Goal: Task Accomplishment & Management: Manage account settings

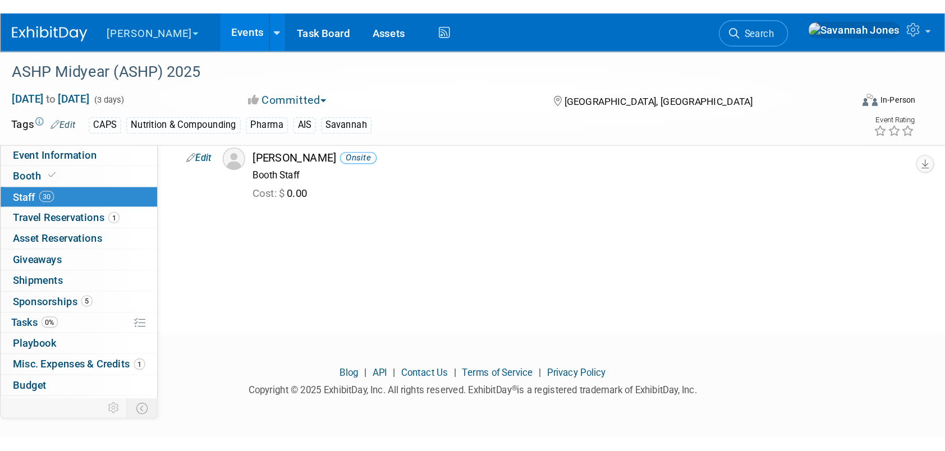
scroll to position [1402, 0]
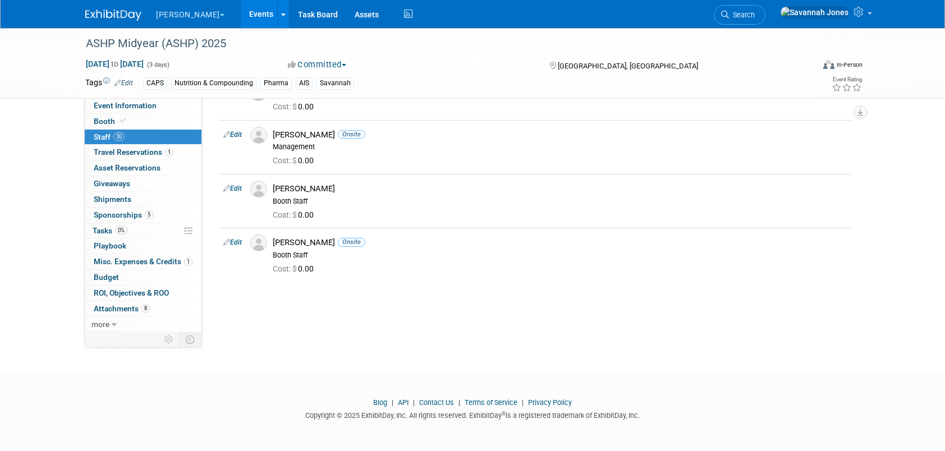
click at [241, 17] on link "Events" at bounding box center [261, 14] width 41 height 28
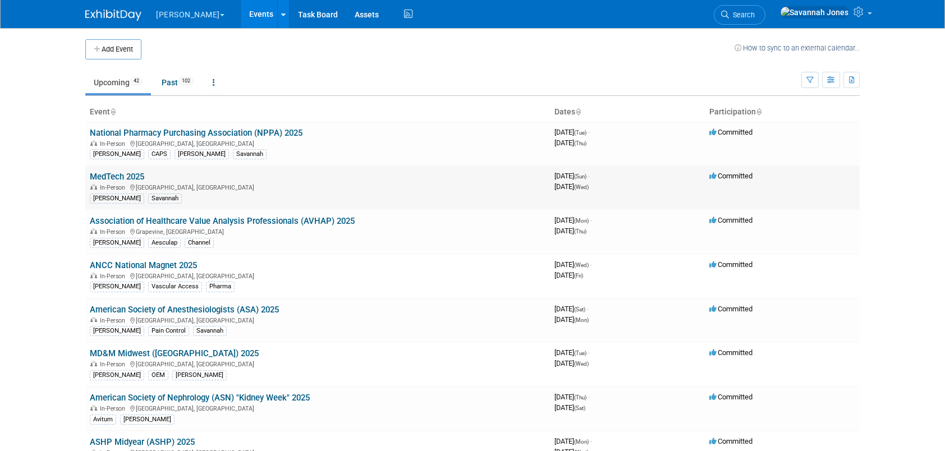
click at [123, 173] on link "MedTech 2025" at bounding box center [117, 177] width 54 height 10
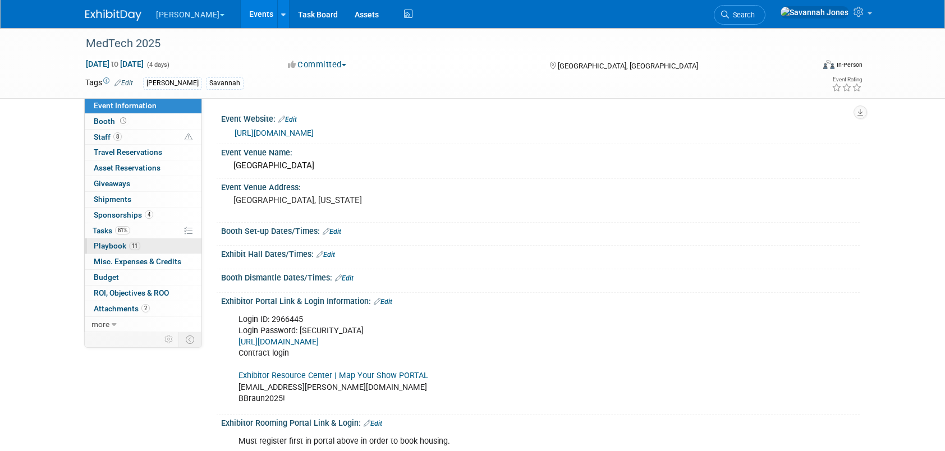
click at [136, 242] on span "11" at bounding box center [134, 246] width 11 height 8
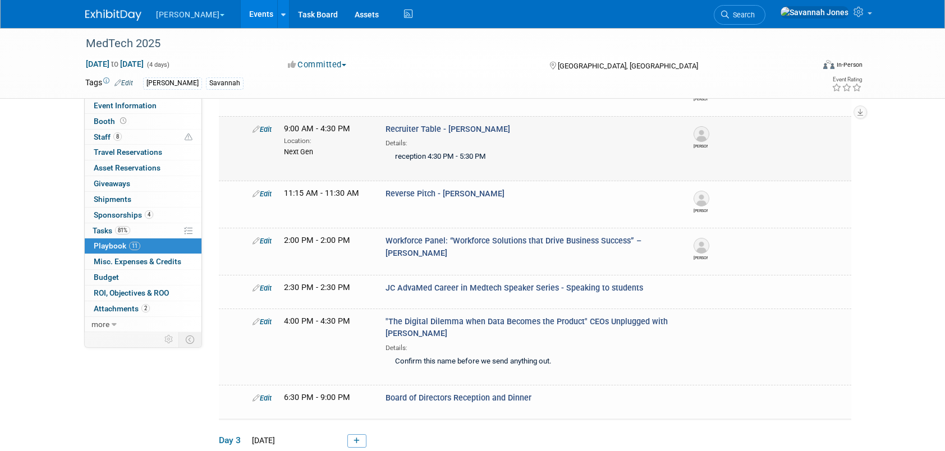
scroll to position [168, 0]
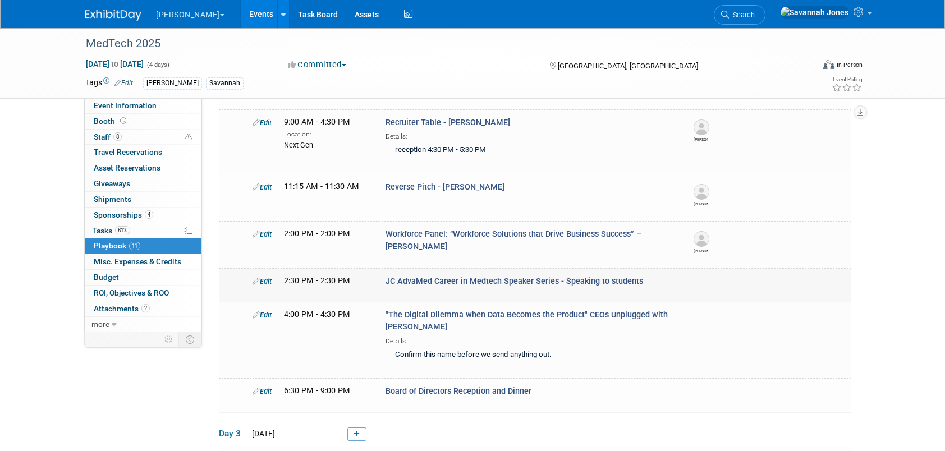
click at [255, 278] on icon at bounding box center [255, 281] width 7 height 7
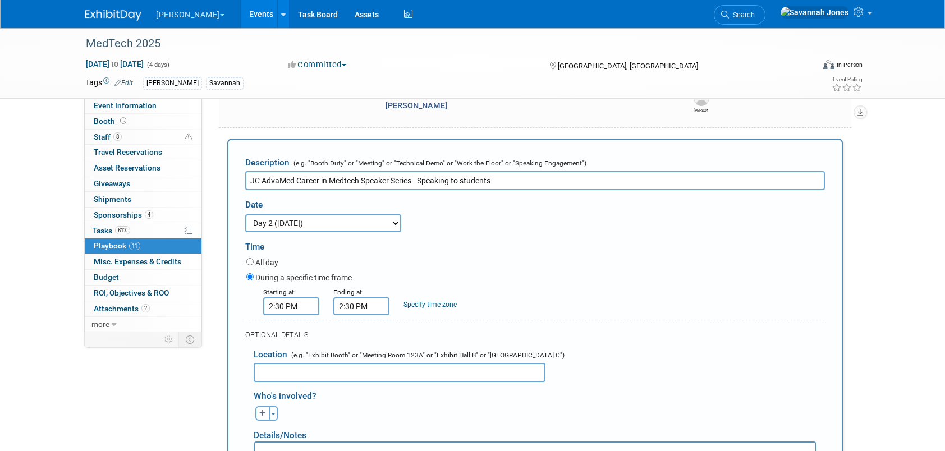
scroll to position [0, 0]
click at [305, 303] on input "2:30 PM" at bounding box center [291, 306] width 56 height 18
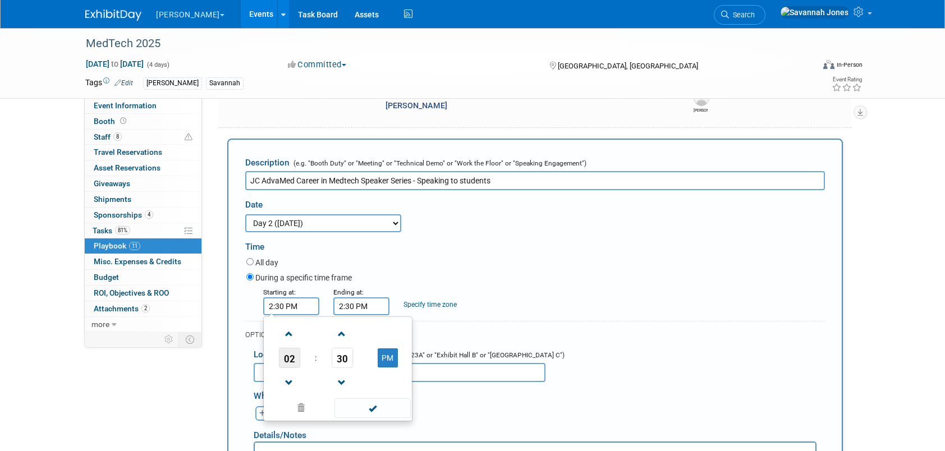
click at [288, 358] on span "02" at bounding box center [289, 358] width 21 height 20
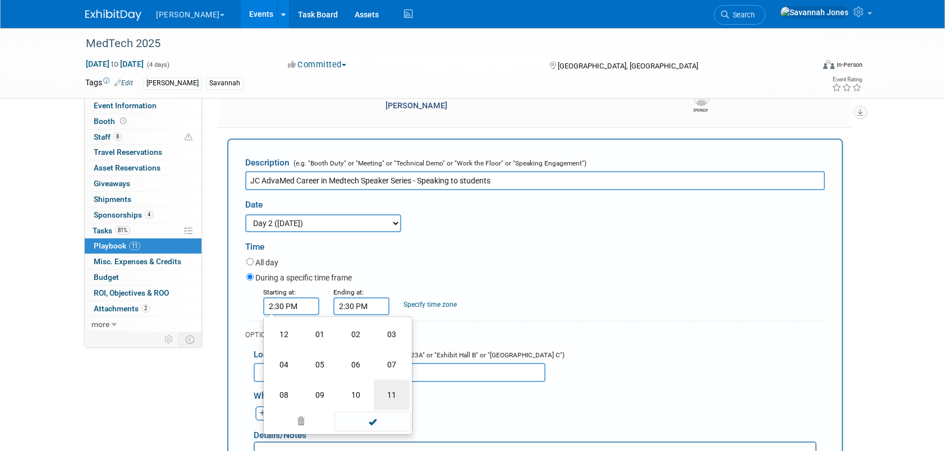
click at [389, 398] on td "11" at bounding box center [392, 395] width 36 height 30
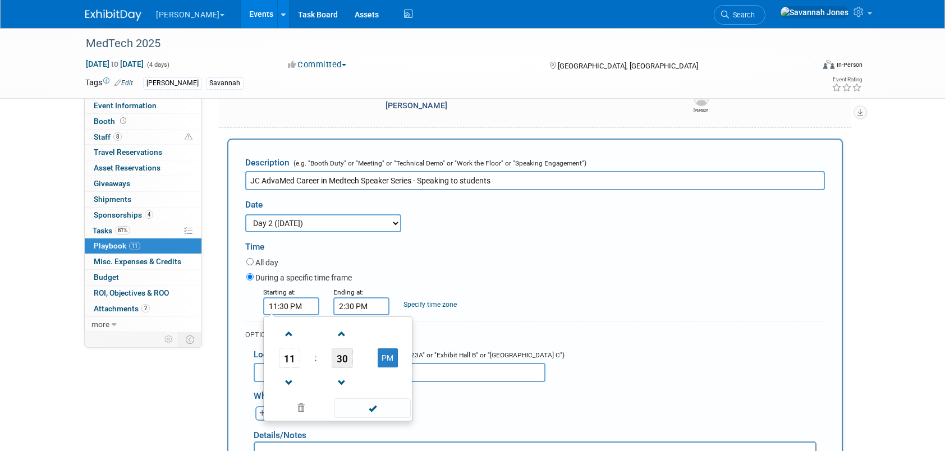
click at [343, 357] on span "30" at bounding box center [342, 358] width 21 height 20
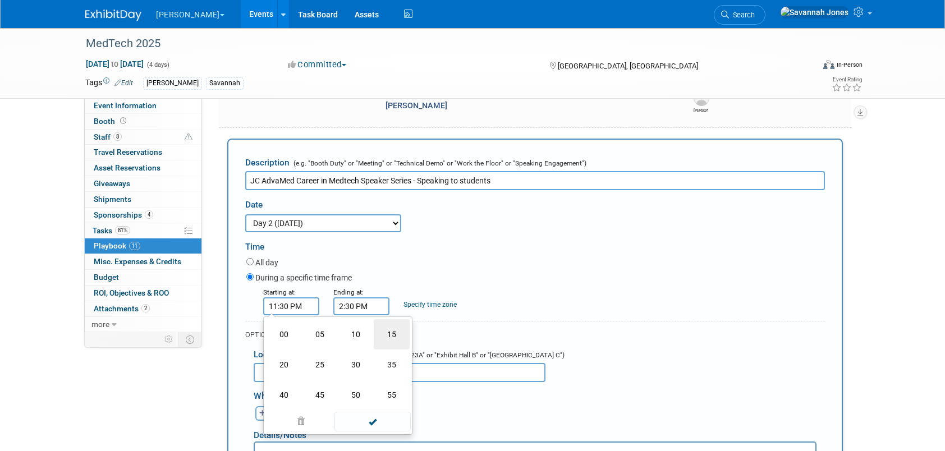
click at [397, 339] on td "15" at bounding box center [392, 334] width 36 height 30
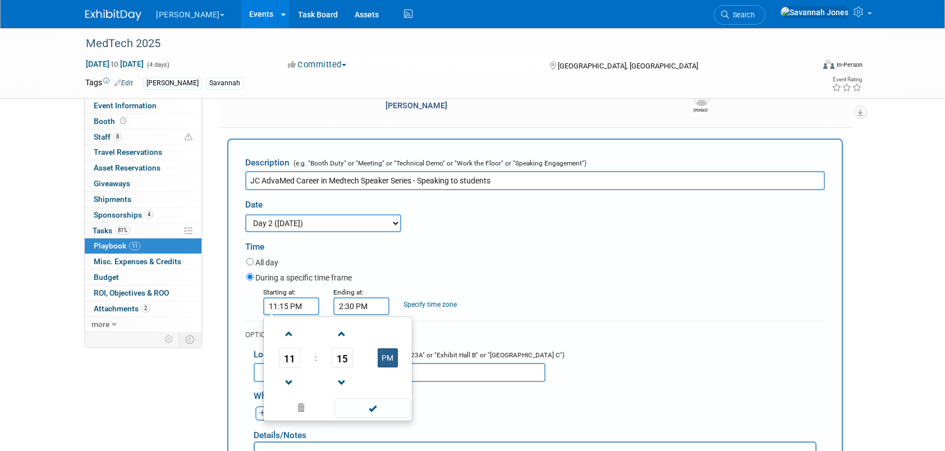
click at [389, 358] on button "PM" at bounding box center [388, 357] width 20 height 19
type input "11:15 AM"
drag, startPoint x: 385, startPoint y: 402, endPoint x: 367, endPoint y: 318, distance: 85.5
click at [385, 402] on span at bounding box center [372, 408] width 76 height 20
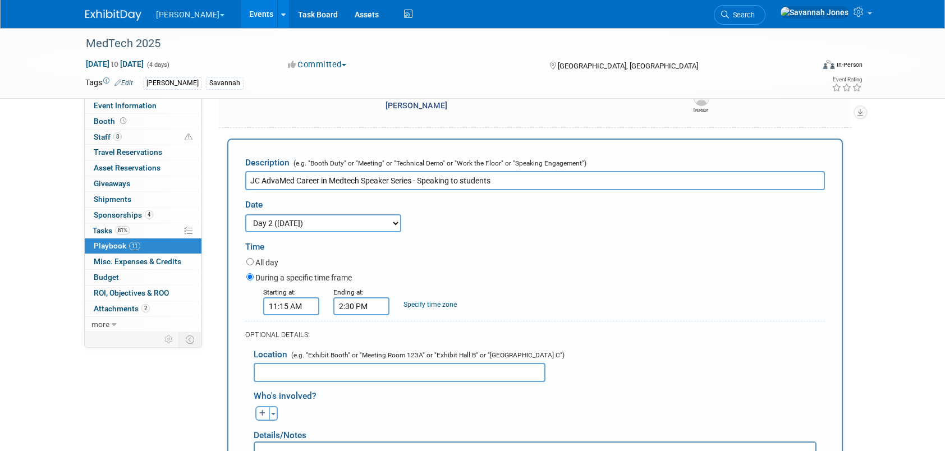
click at [366, 316] on form "Description (e.g. "Booth Duty" or "Meeting" or "Technical Demo" or "Work the Fl…" at bounding box center [534, 370] width 579 height 438
click at [365, 306] on input "2:30 PM" at bounding box center [361, 306] width 56 height 18
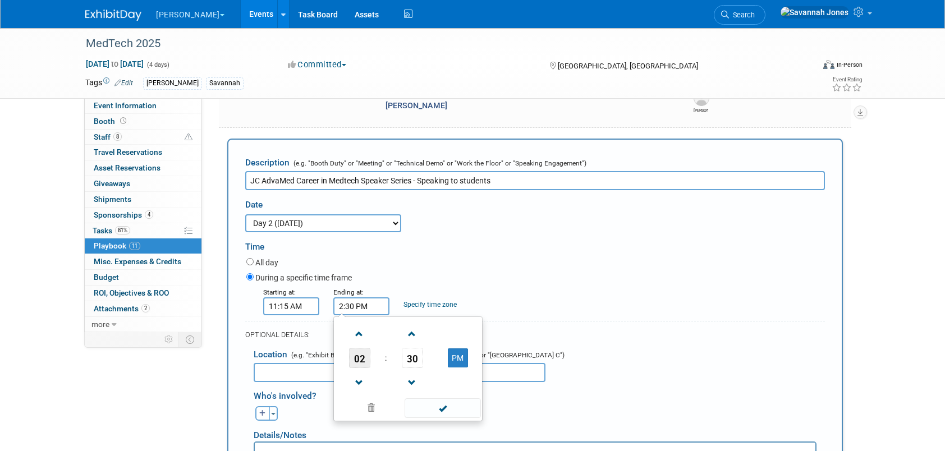
click at [365, 356] on span "02" at bounding box center [359, 358] width 21 height 20
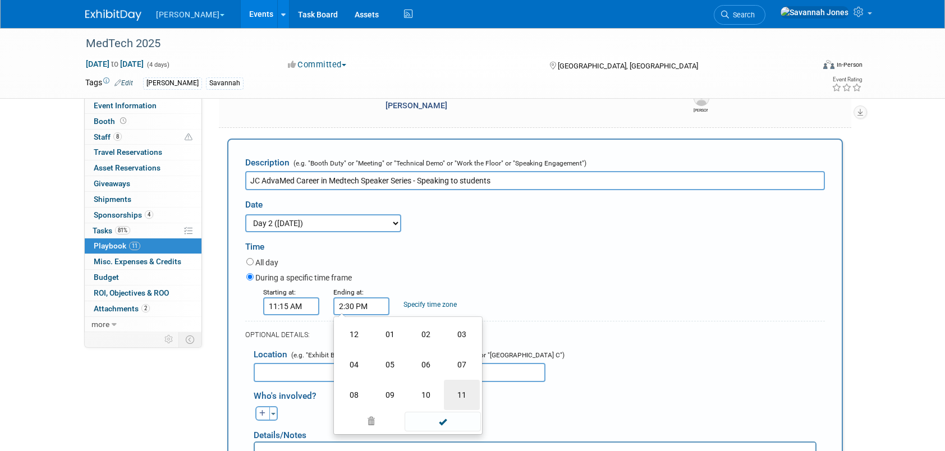
click at [458, 387] on td "11" at bounding box center [462, 395] width 36 height 30
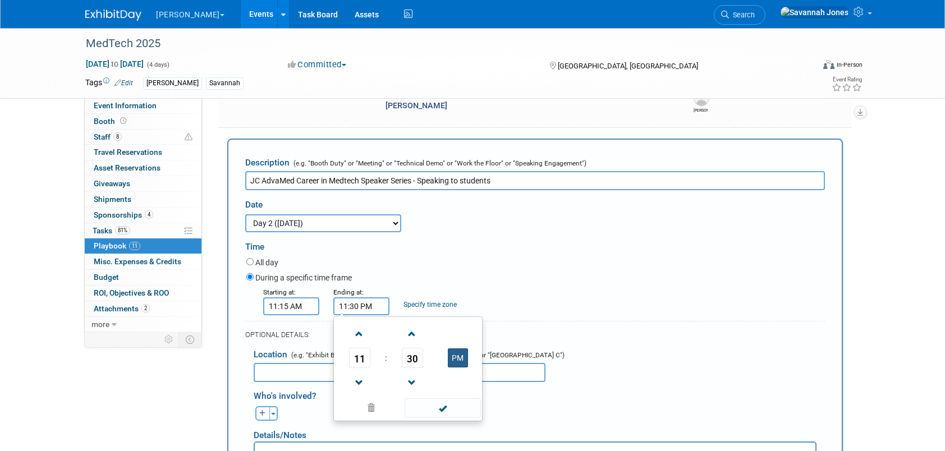
click at [451, 358] on button "PM" at bounding box center [458, 357] width 20 height 19
type input "11:30 AM"
click at [458, 405] on span at bounding box center [442, 408] width 76 height 20
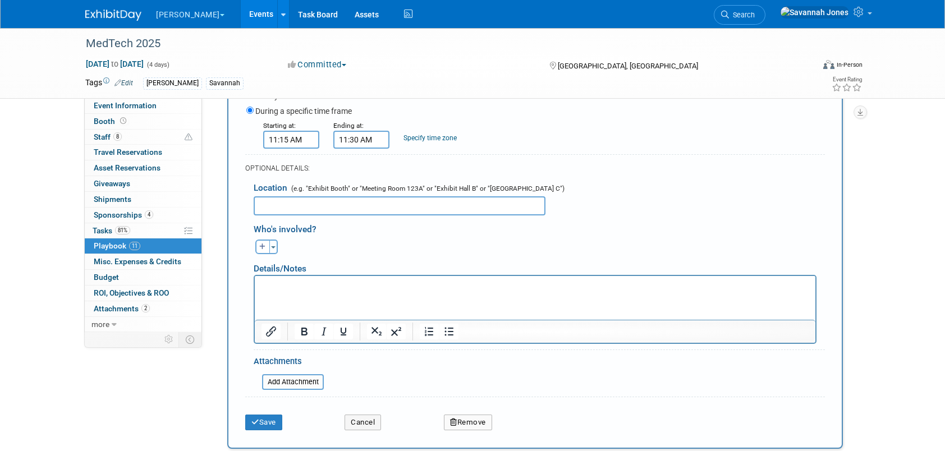
scroll to position [475, 0]
click at [268, 421] on button "Save" at bounding box center [263, 421] width 37 height 16
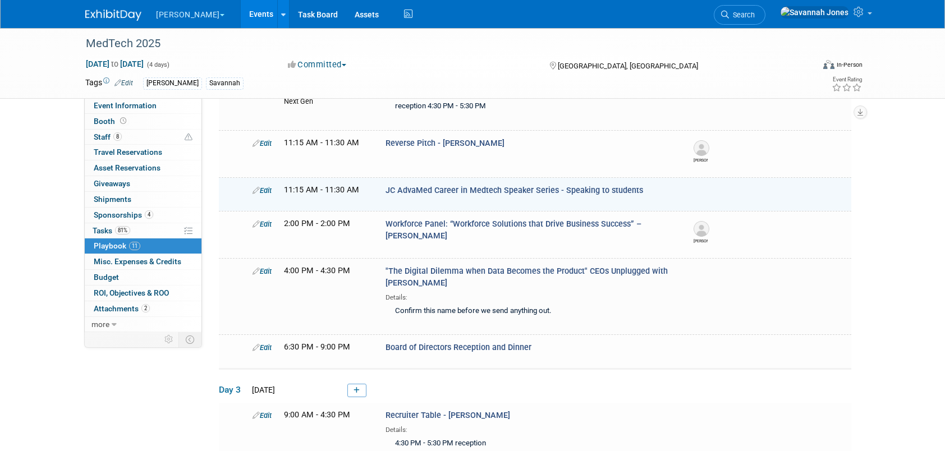
scroll to position [247, 0]
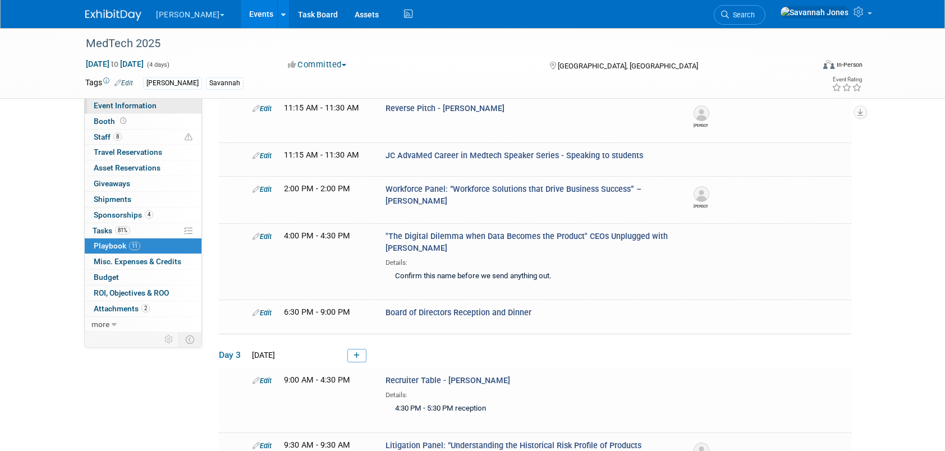
click at [125, 102] on span "Event Information" at bounding box center [125, 105] width 63 height 9
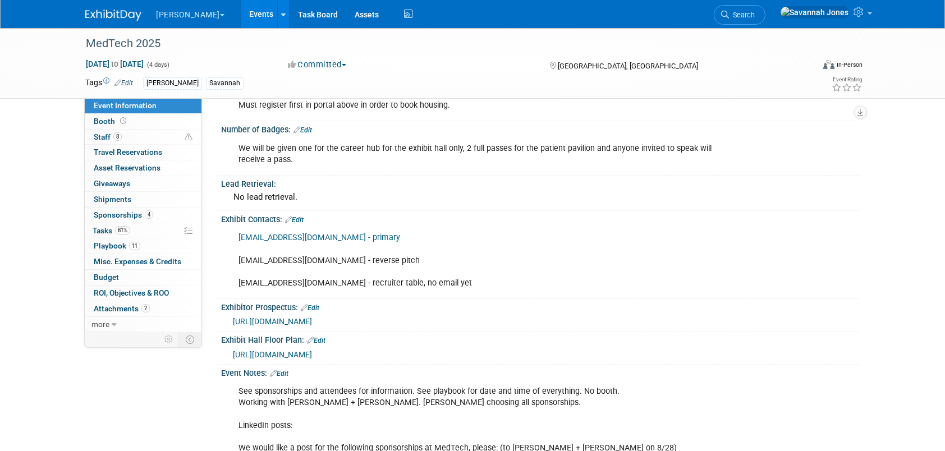
scroll to position [337, 0]
click at [242, 11] on link "Events" at bounding box center [261, 14] width 41 height 28
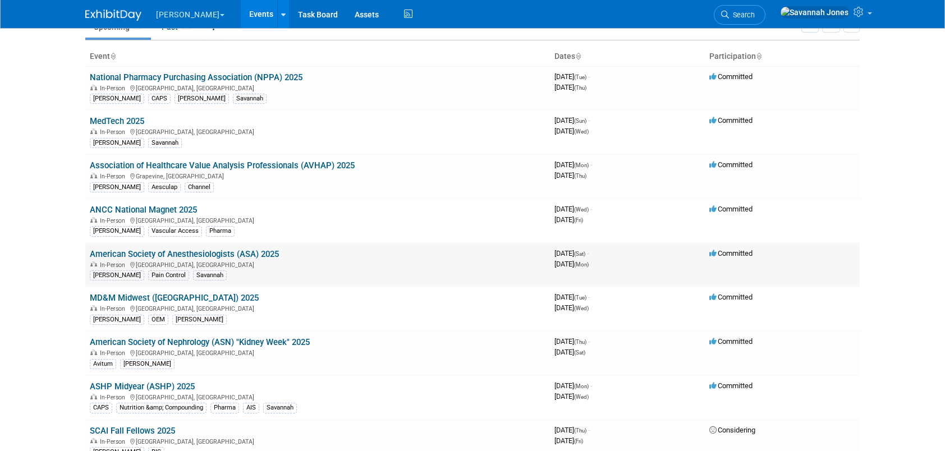
scroll to position [56, 0]
click at [240, 251] on link "American Society of Anesthesiologists (ASA) 2025" at bounding box center [184, 254] width 189 height 10
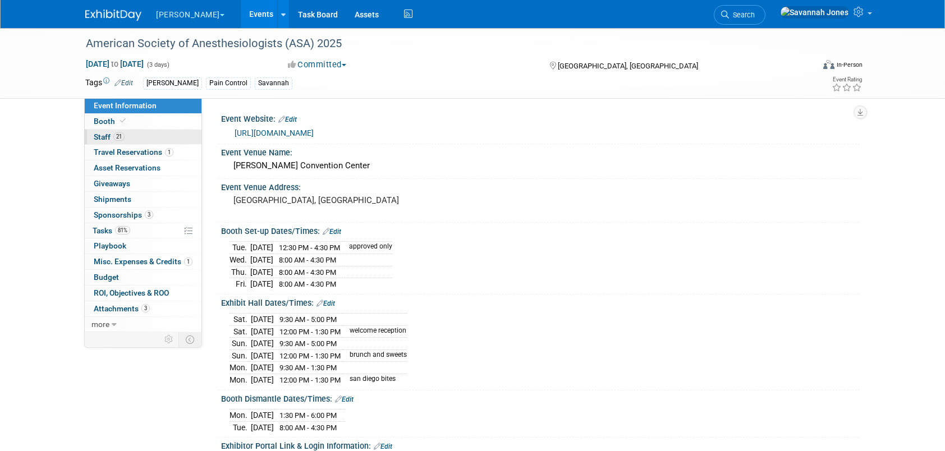
click at [173, 131] on link "21 Staff 21" at bounding box center [143, 137] width 117 height 15
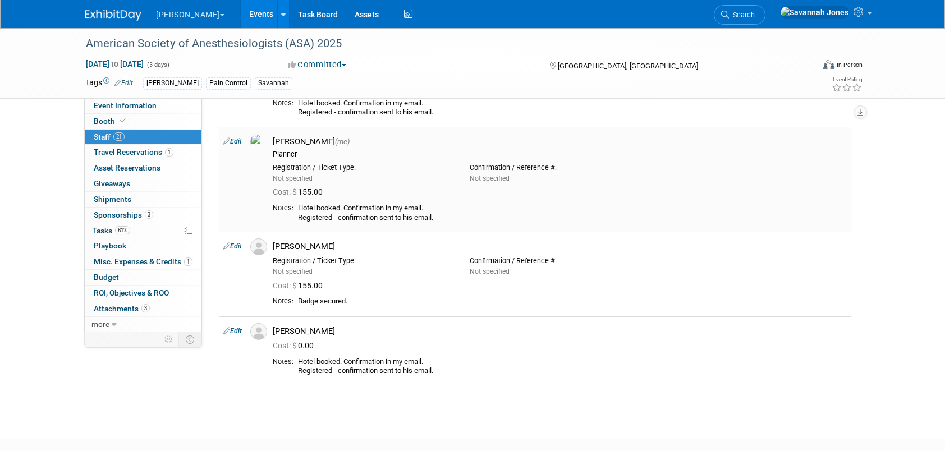
scroll to position [1346, 0]
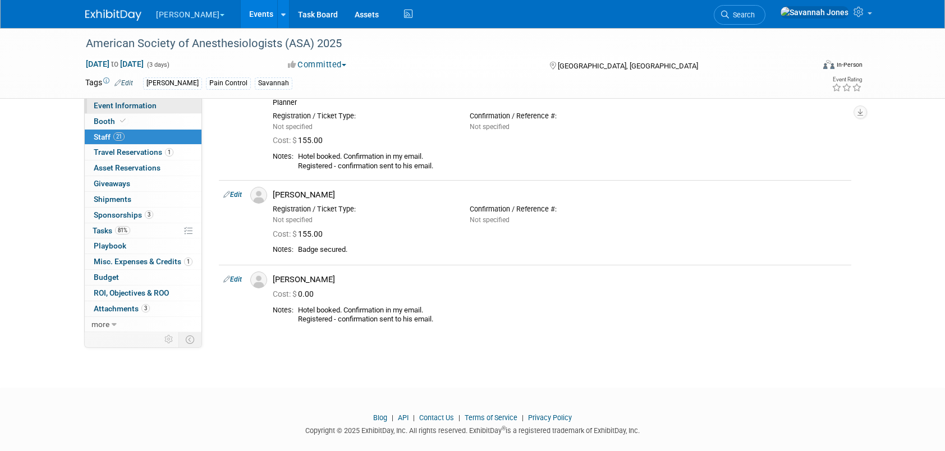
click at [172, 104] on link "Event Information" at bounding box center [143, 105] width 117 height 15
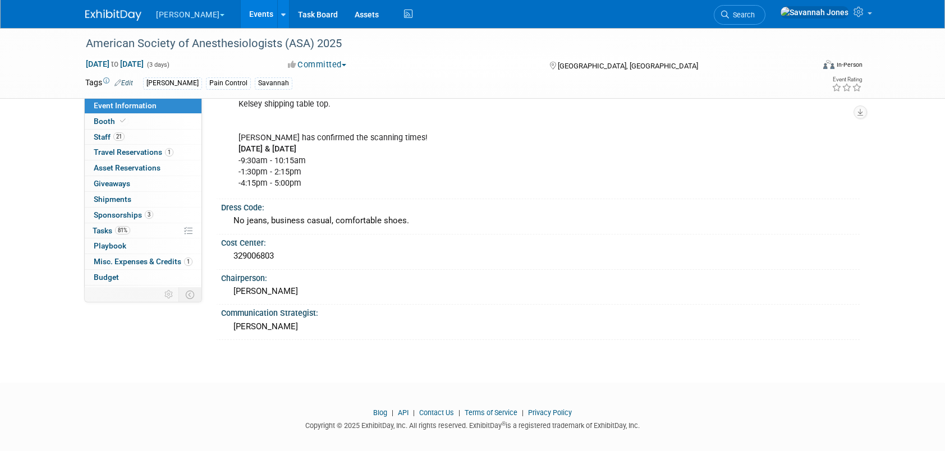
scroll to position [740, 0]
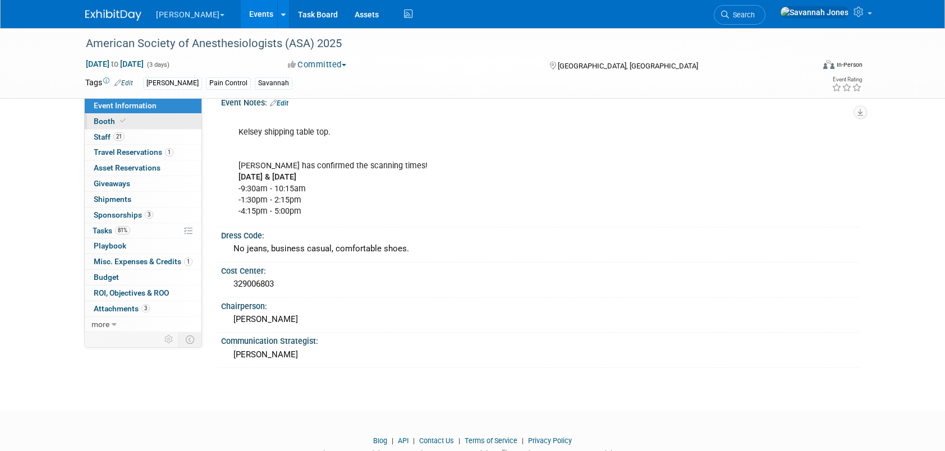
click at [173, 121] on link "Booth" at bounding box center [143, 121] width 117 height 15
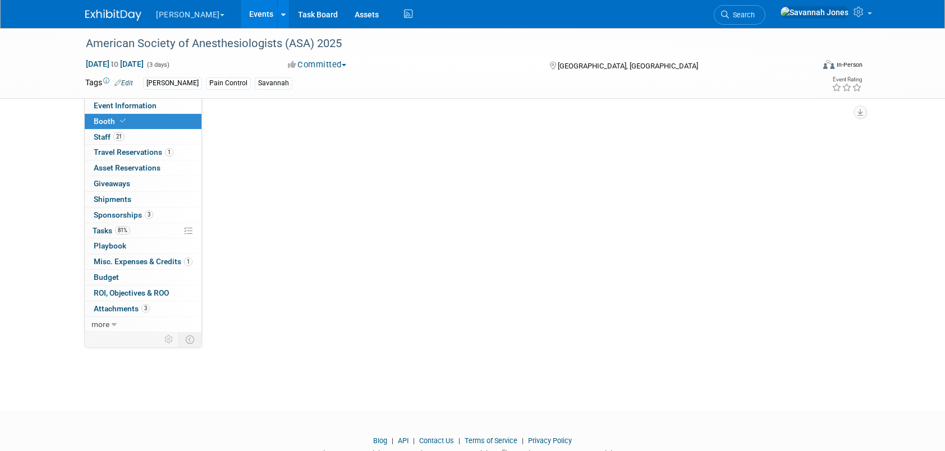
scroll to position [0, 0]
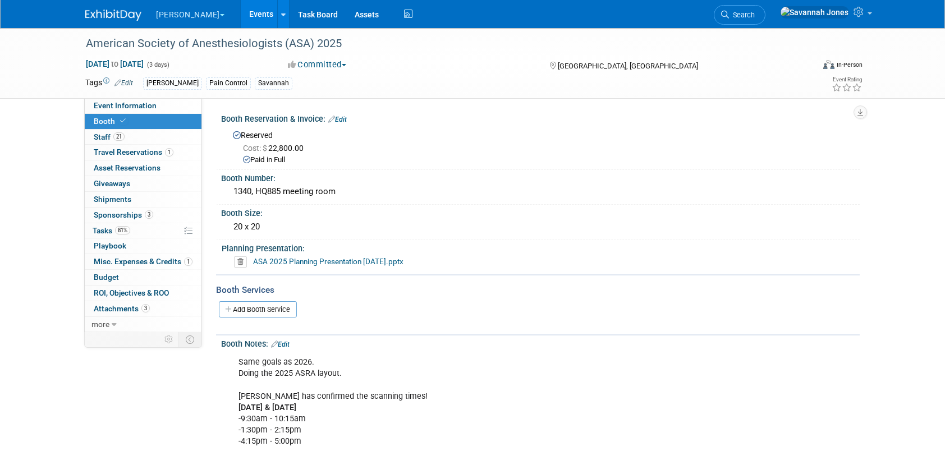
click at [241, 15] on link "Events" at bounding box center [261, 14] width 41 height 28
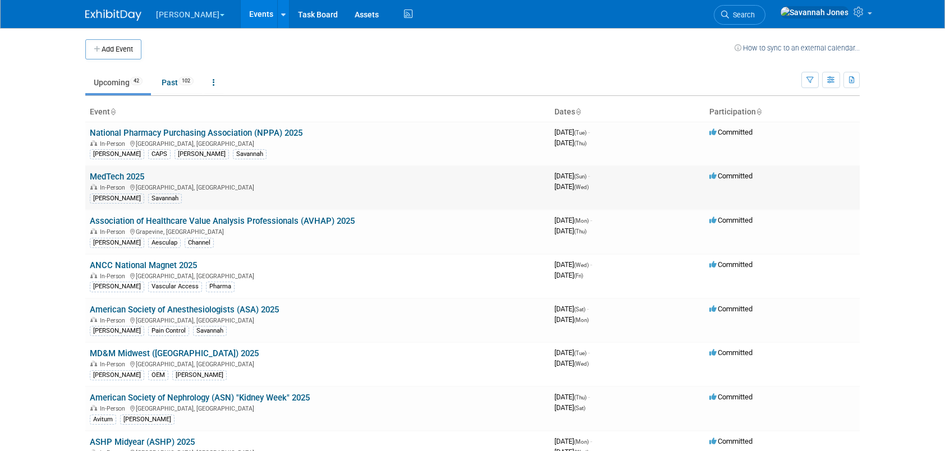
click at [114, 165] on td "MedTech 2025 In-Person San Diego, CA B. Braun Savannah" at bounding box center [317, 187] width 464 height 44
click at [119, 176] on link "MedTech 2025" at bounding box center [117, 177] width 54 height 10
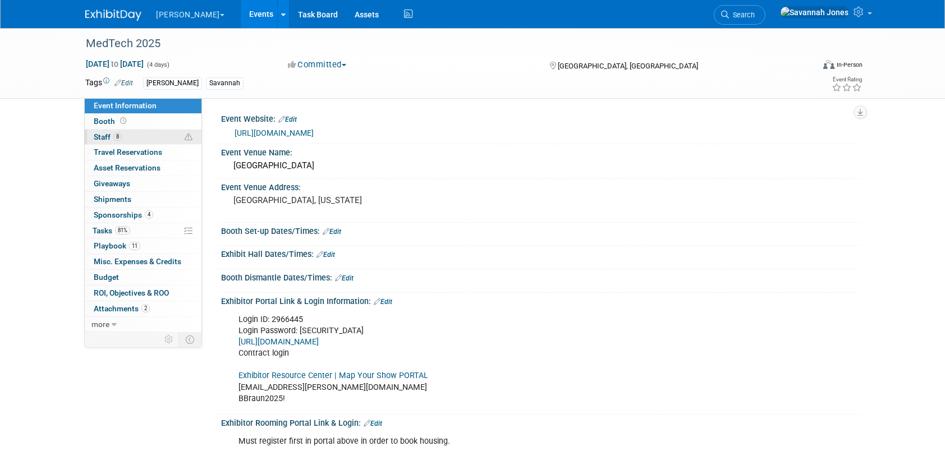
click at [156, 134] on link "8 Staff 8" at bounding box center [143, 137] width 117 height 15
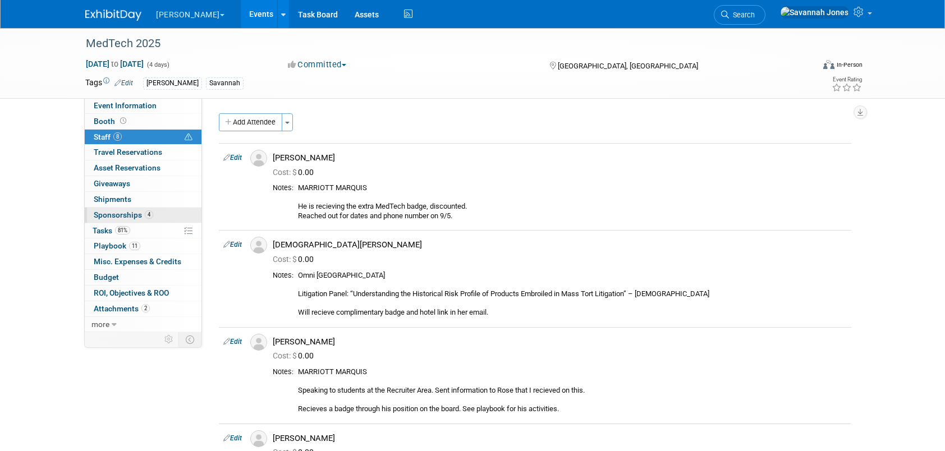
click at [155, 214] on link "4 Sponsorships 4" at bounding box center [143, 215] width 117 height 15
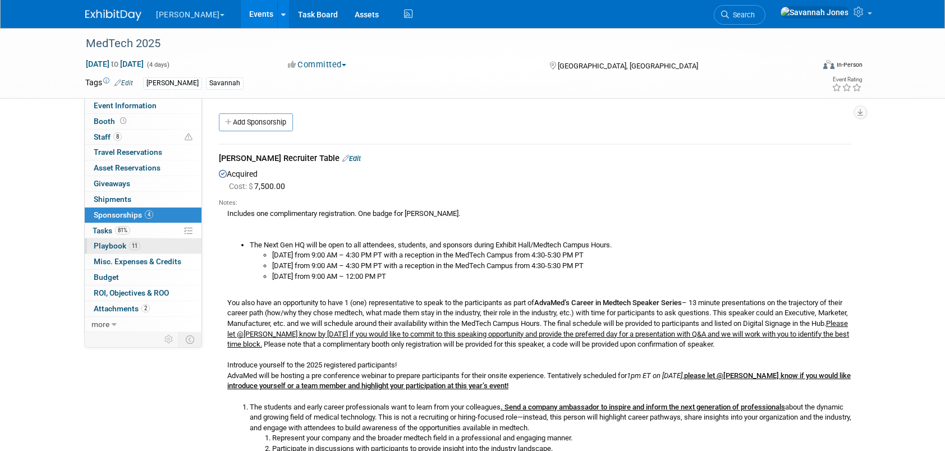
click at [151, 240] on link "11 Playbook 11" at bounding box center [143, 245] width 117 height 15
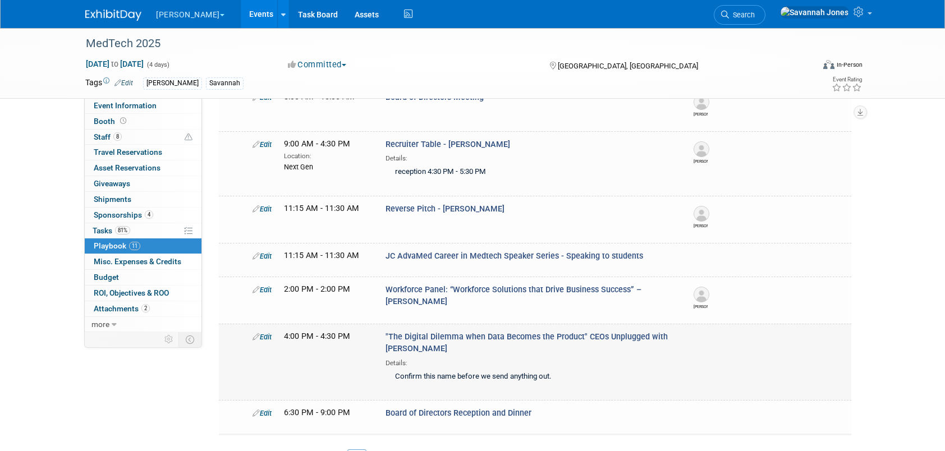
scroll to position [112, 0]
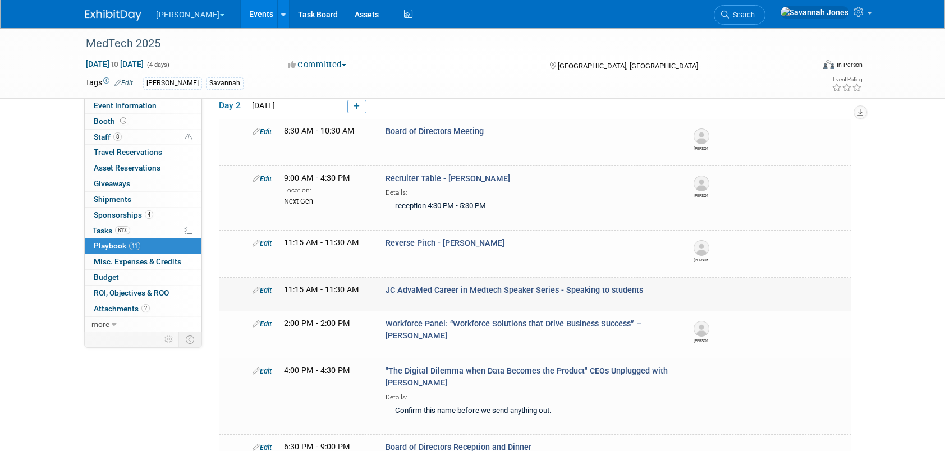
click at [257, 291] on icon at bounding box center [255, 290] width 7 height 7
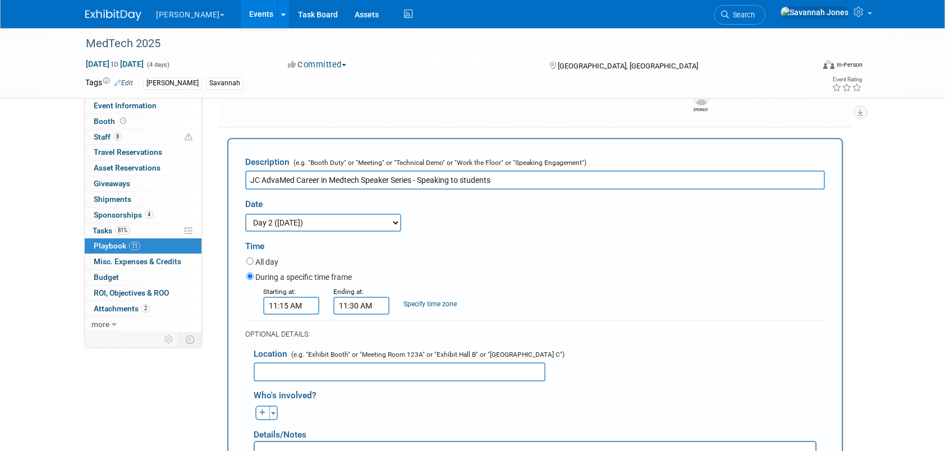
scroll to position [0, 0]
click at [300, 305] on input "11:15 AM" at bounding box center [291, 306] width 56 height 18
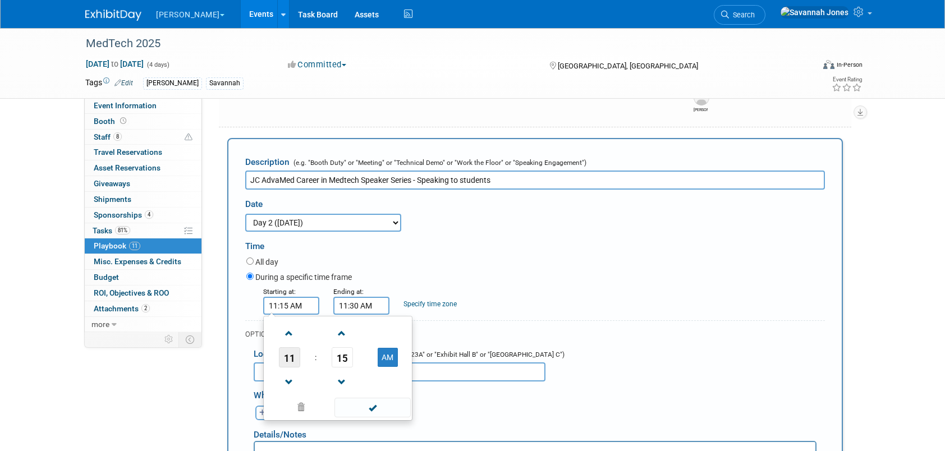
click at [280, 360] on span "11" at bounding box center [289, 357] width 21 height 20
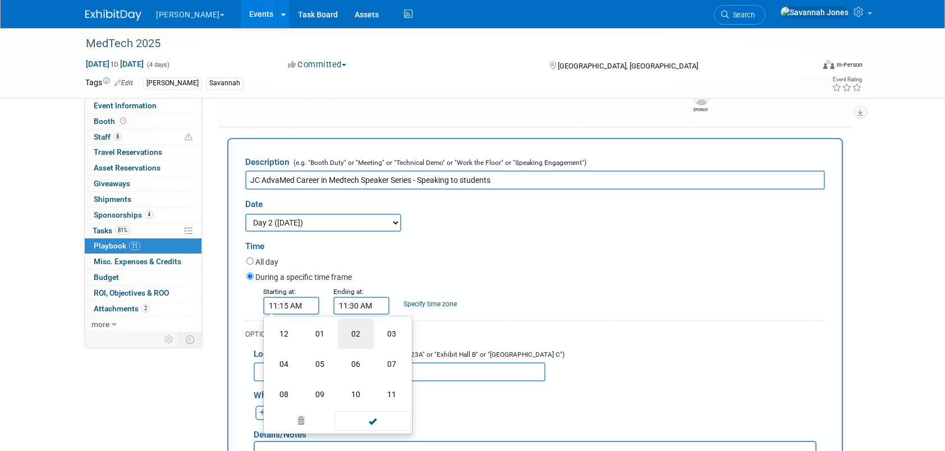
click at [368, 332] on td "02" at bounding box center [356, 334] width 36 height 30
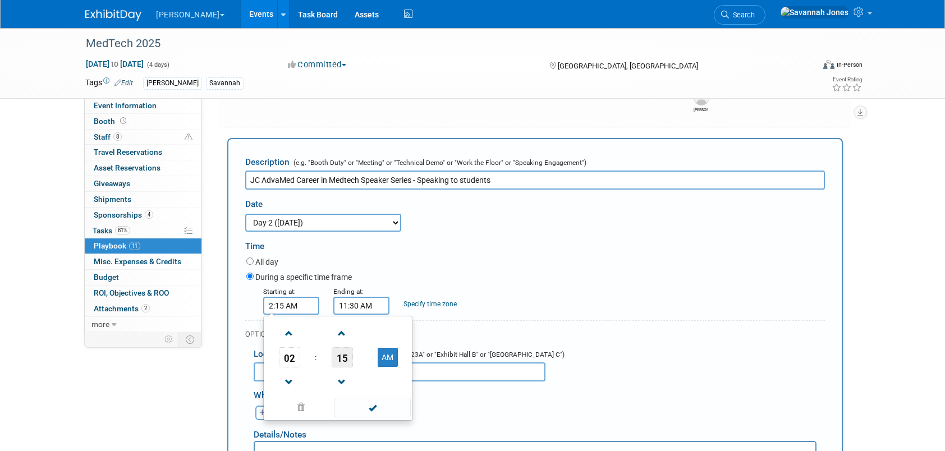
click at [340, 358] on span "15" at bounding box center [342, 357] width 21 height 20
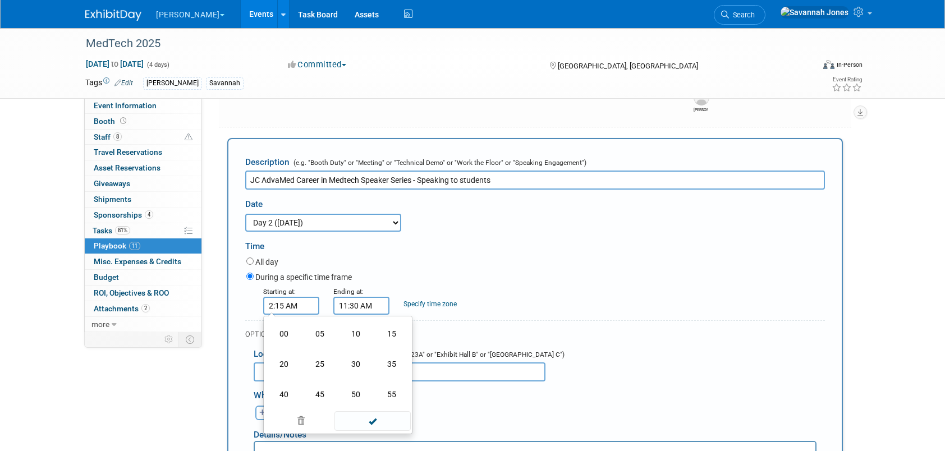
drag, startPoint x: 366, startPoint y: 355, endPoint x: 375, endPoint y: 361, distance: 10.6
click at [366, 355] on td "30" at bounding box center [356, 364] width 36 height 30
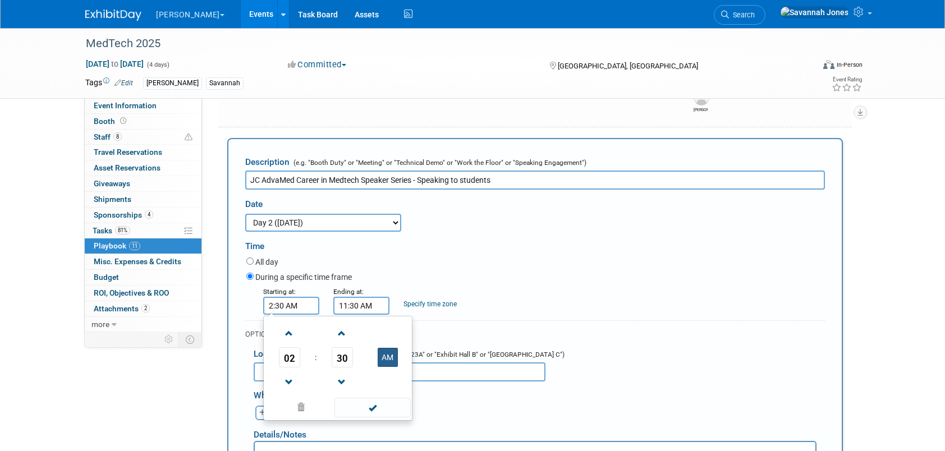
click at [394, 357] on button "AM" at bounding box center [388, 357] width 20 height 19
type input "2:30 PM"
click at [389, 402] on span at bounding box center [372, 408] width 76 height 20
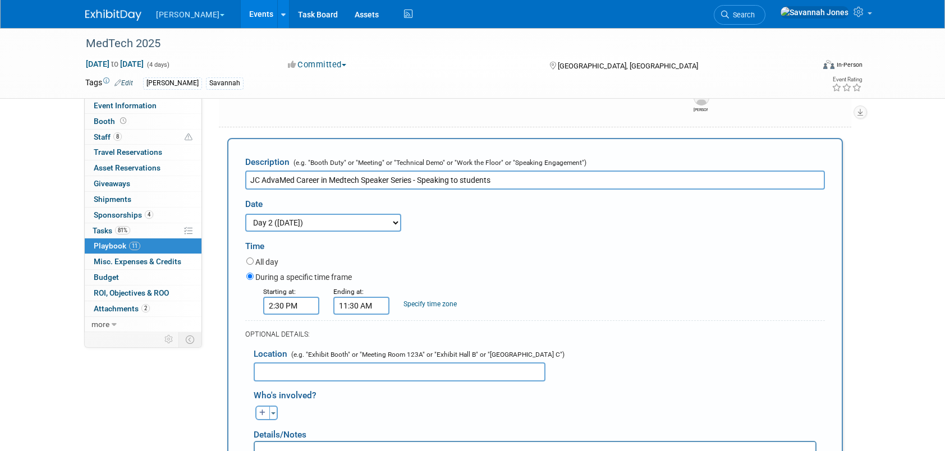
click at [358, 304] on input "11:30 AM" at bounding box center [361, 306] width 56 height 18
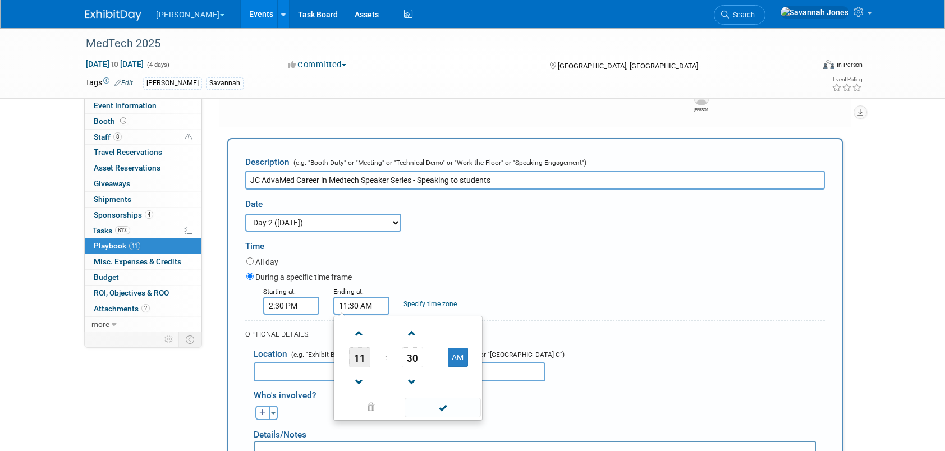
click at [356, 359] on span "11" at bounding box center [359, 357] width 21 height 20
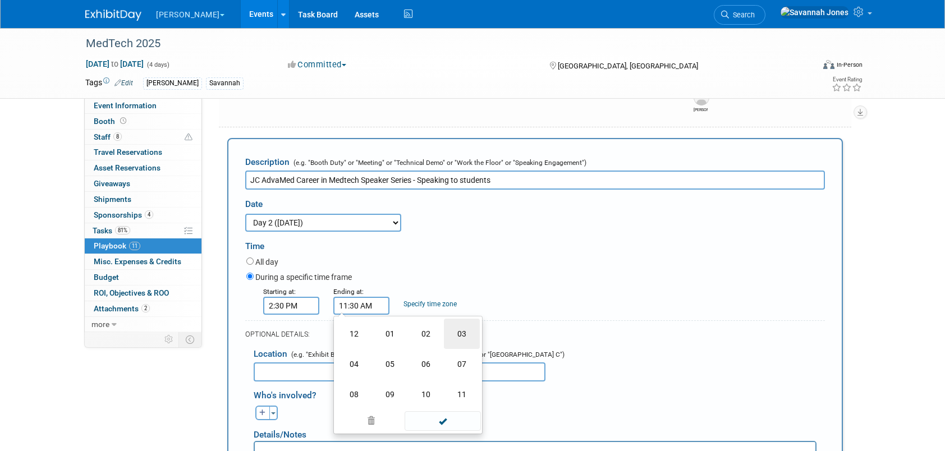
click at [452, 334] on td "03" at bounding box center [462, 334] width 36 height 30
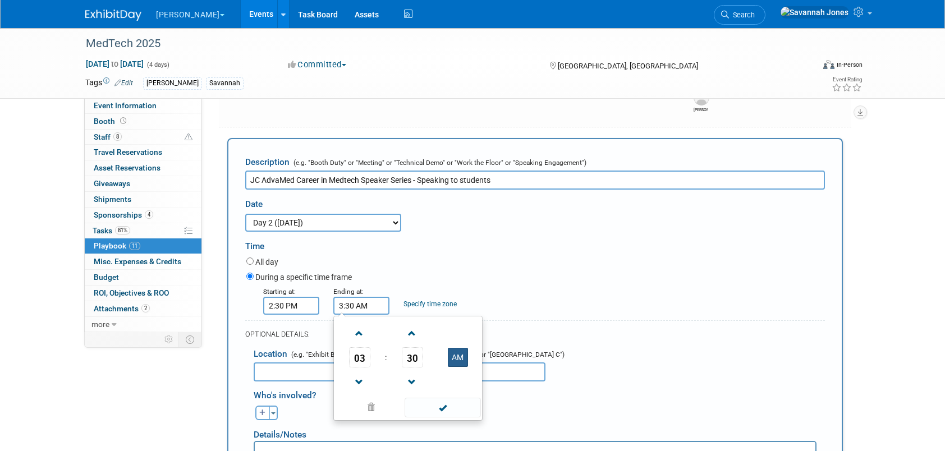
click at [454, 360] on button "AM" at bounding box center [458, 357] width 20 height 19
click at [419, 358] on span "30" at bounding box center [412, 357] width 21 height 20
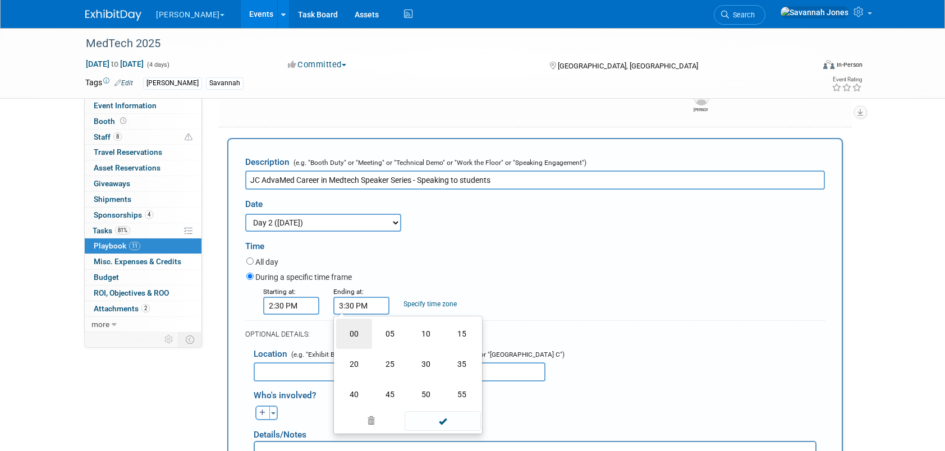
click at [362, 333] on td "00" at bounding box center [354, 334] width 36 height 30
type input "3:00 PM"
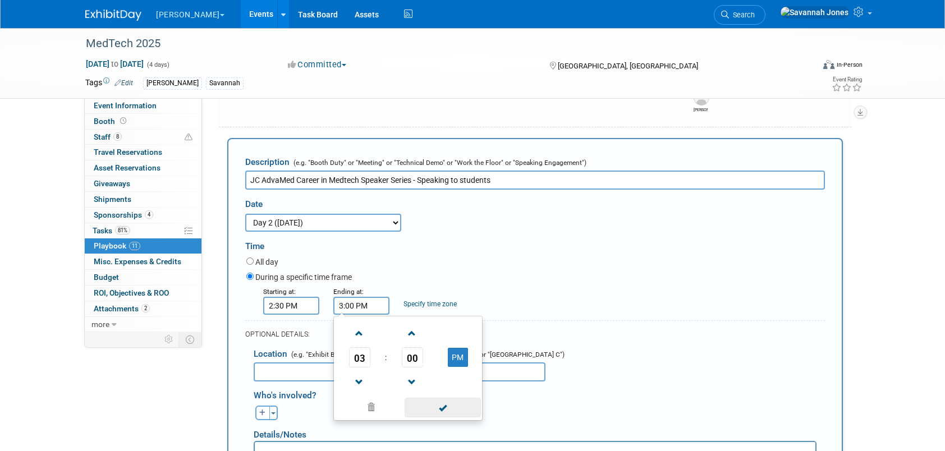
click at [448, 412] on span at bounding box center [442, 408] width 76 height 20
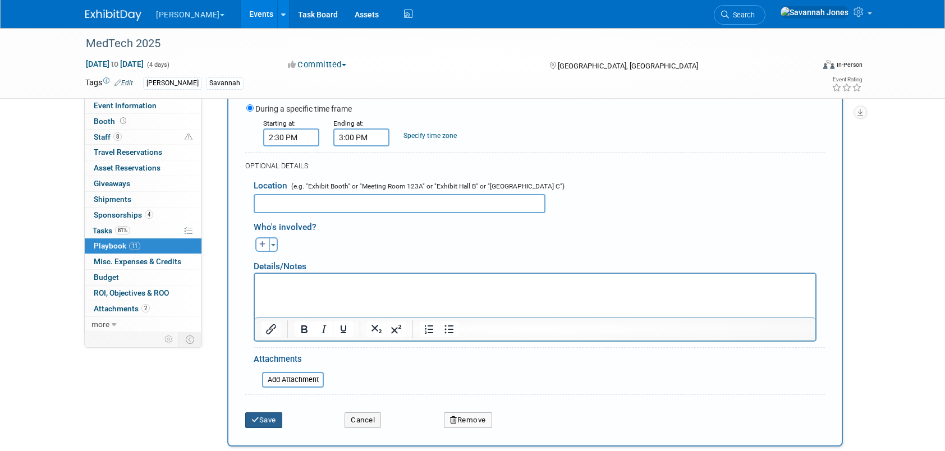
click at [279, 419] on button "Save" at bounding box center [263, 420] width 37 height 16
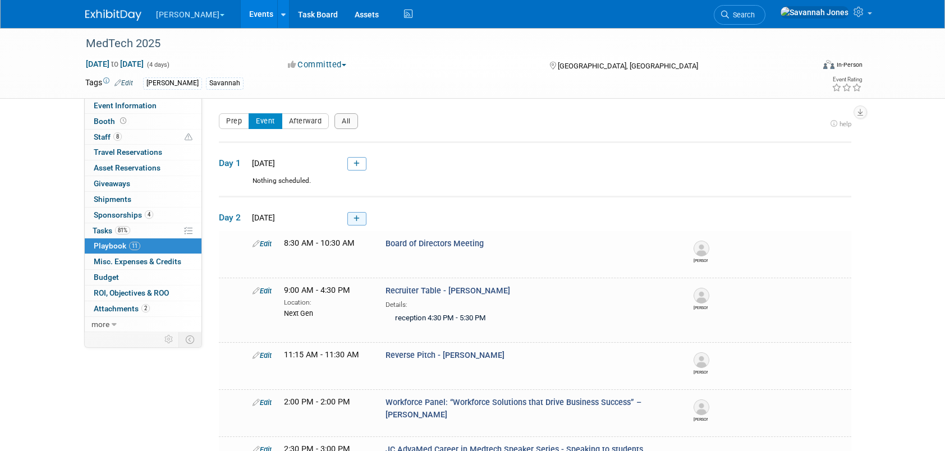
click at [349, 217] on link at bounding box center [356, 218] width 19 height 13
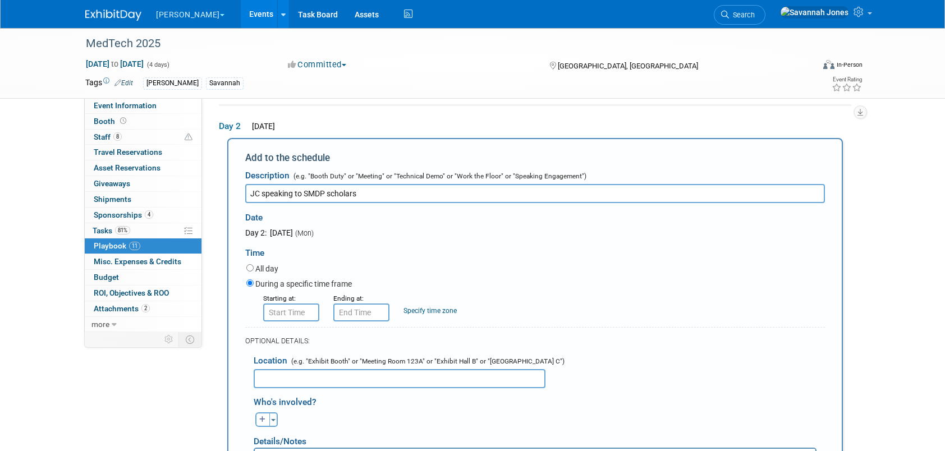
type input "JC speaking to SMDP scholars"
click at [292, 309] on input "8:00 AM" at bounding box center [291, 312] width 56 height 18
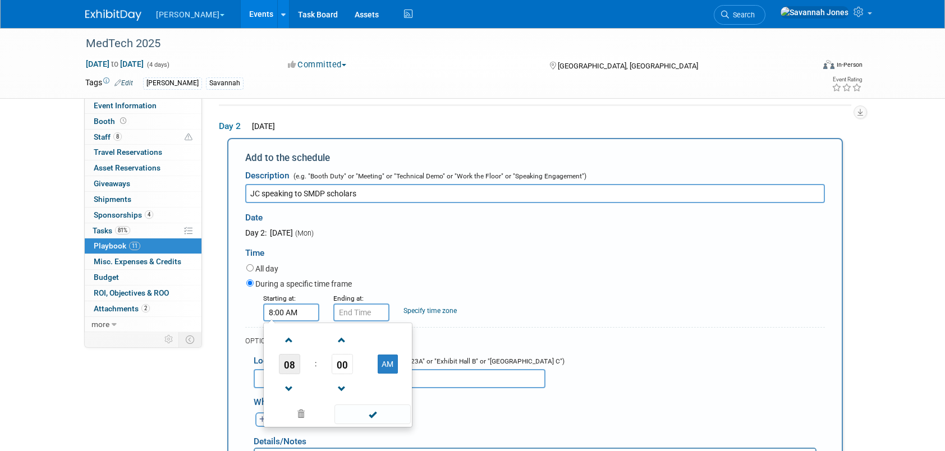
click at [292, 361] on span "08" at bounding box center [289, 364] width 21 height 20
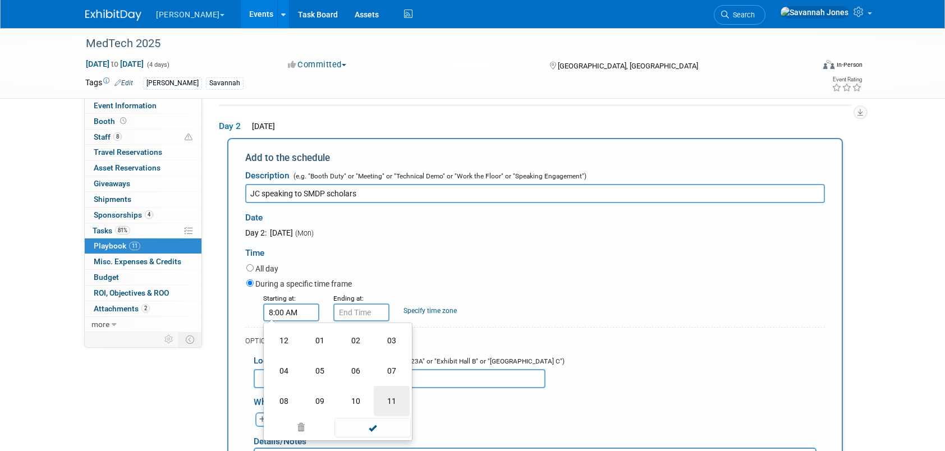
click at [389, 398] on td "11" at bounding box center [392, 401] width 36 height 30
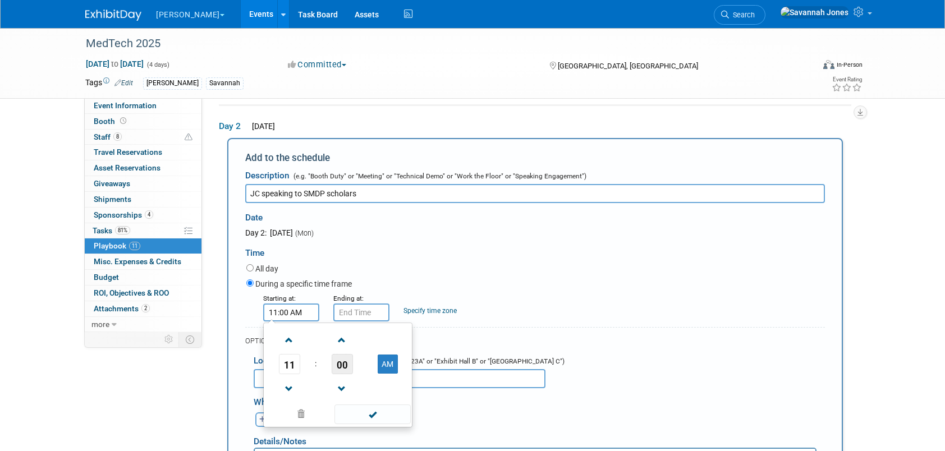
click at [340, 361] on span "00" at bounding box center [342, 364] width 21 height 20
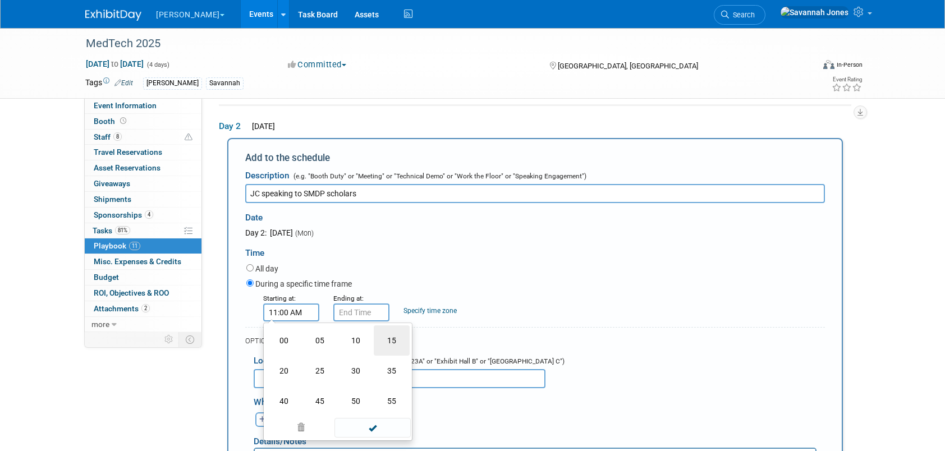
click at [404, 338] on td "15" at bounding box center [392, 340] width 36 height 30
type input "11:15 AM"
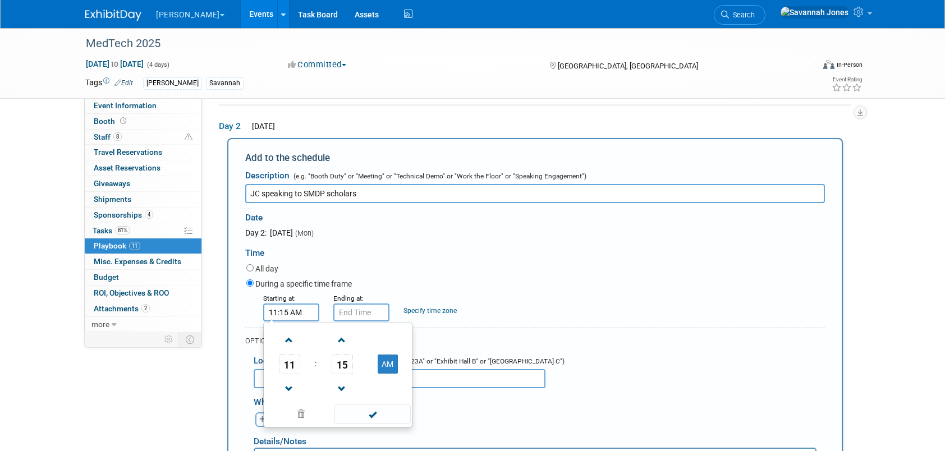
click at [374, 297] on div "Ending at:" at bounding box center [359, 297] width 53 height 11
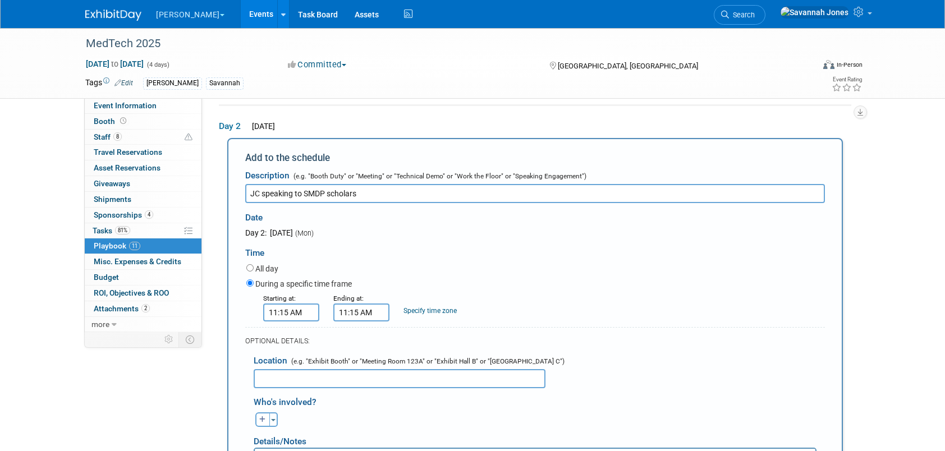
click at [367, 315] on input "11:15 AM" at bounding box center [361, 312] width 56 height 18
click at [355, 367] on span "11" at bounding box center [359, 364] width 21 height 20
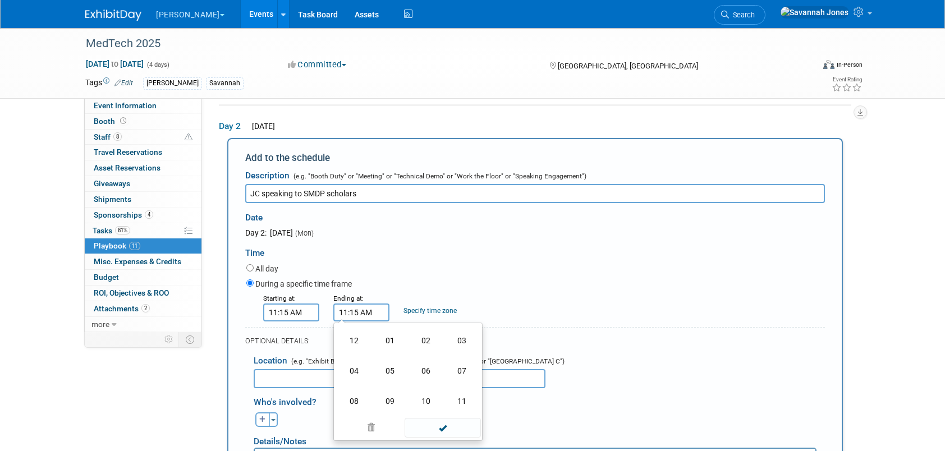
click at [428, 432] on span at bounding box center [442, 428] width 76 height 20
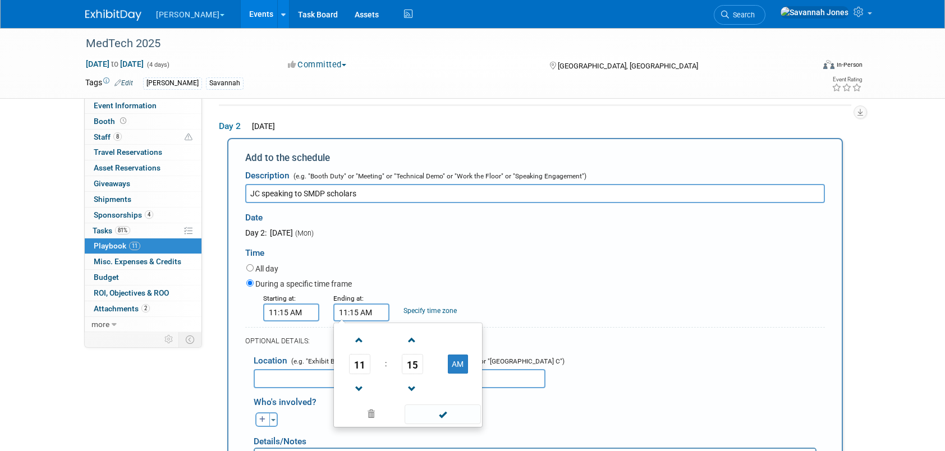
click at [372, 306] on input "11:15 AM" at bounding box center [361, 312] width 56 height 18
click at [414, 366] on span "15" at bounding box center [412, 364] width 21 height 20
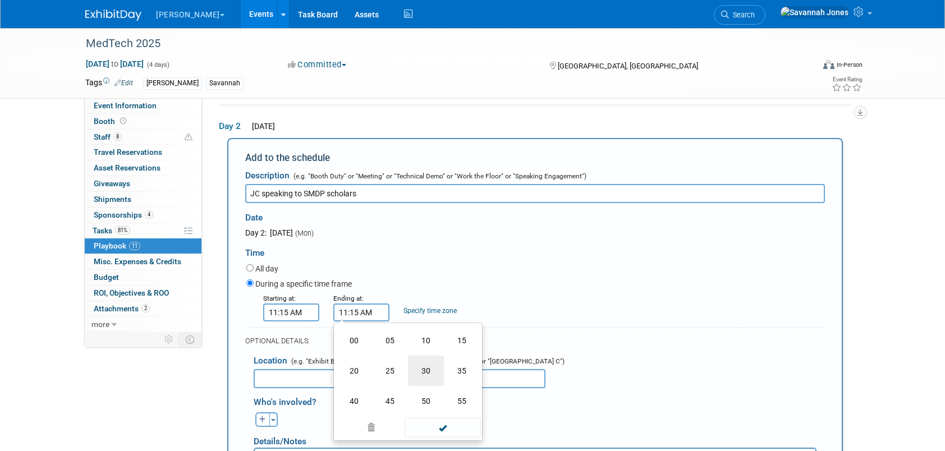
click at [433, 362] on td "30" at bounding box center [426, 371] width 36 height 30
type input "11:30 AM"
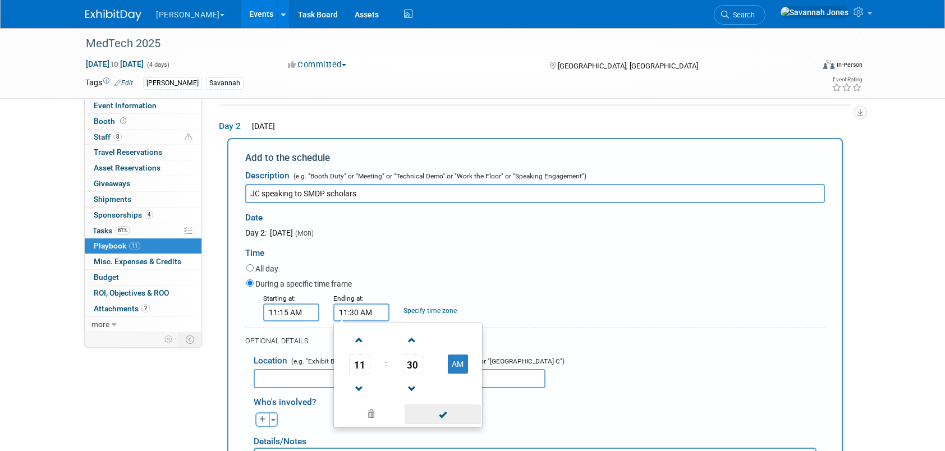
click at [439, 412] on span at bounding box center [442, 414] width 76 height 20
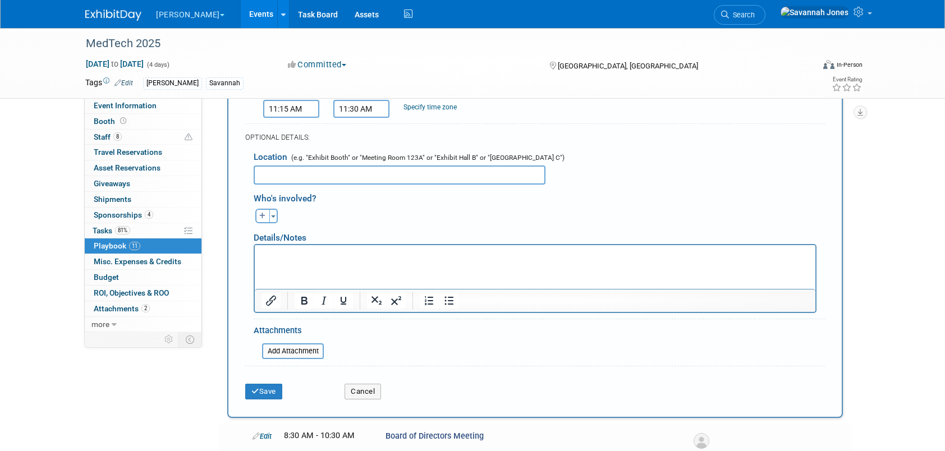
scroll to position [315, 0]
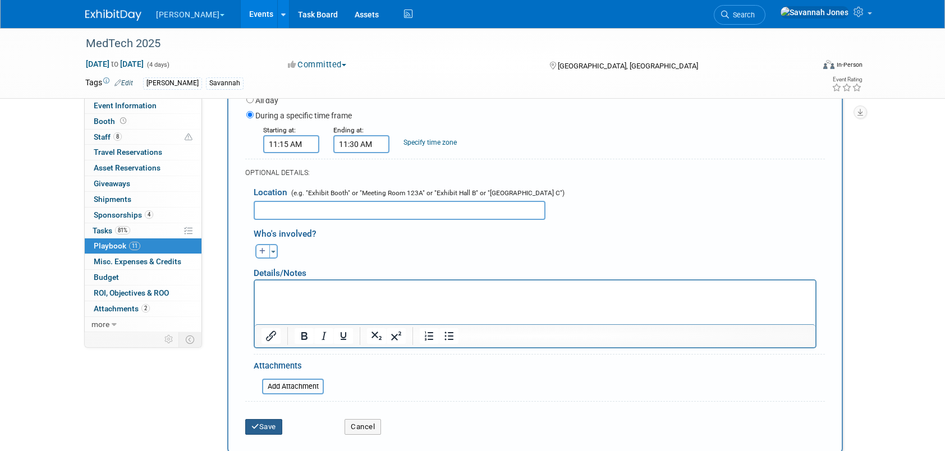
click at [261, 428] on button "Save" at bounding box center [263, 427] width 37 height 16
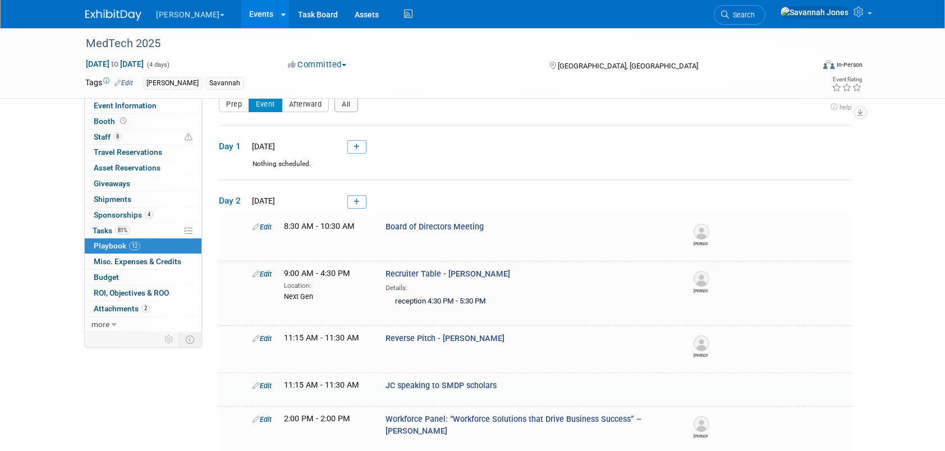
scroll to position [247, 0]
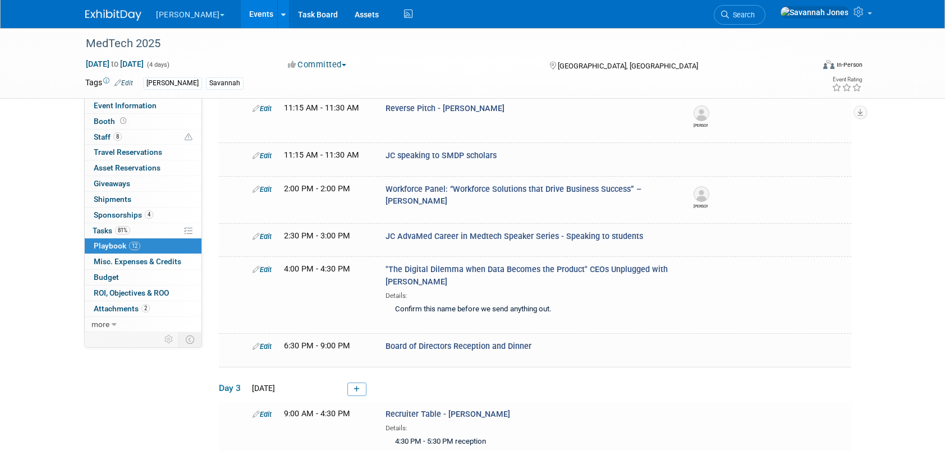
drag, startPoint x: 231, startPoint y: 17, endPoint x: 237, endPoint y: 24, distance: 9.1
click at [241, 17] on link "Events" at bounding box center [261, 14] width 41 height 28
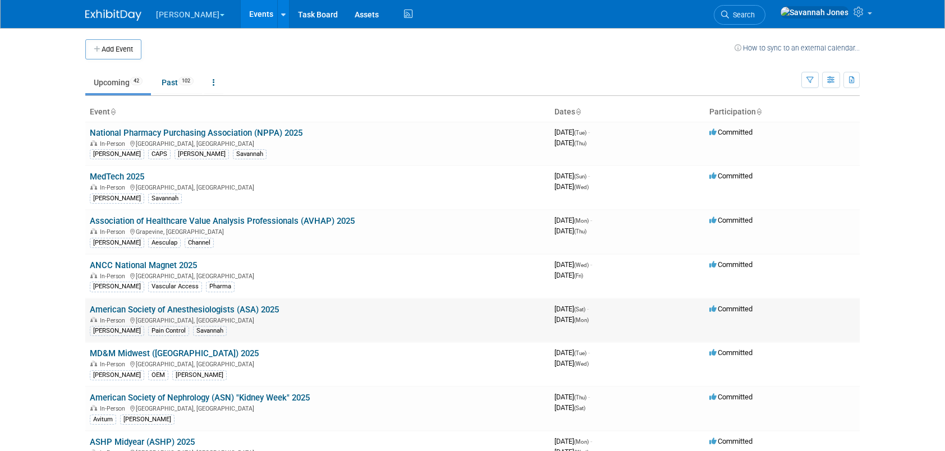
click at [266, 305] on link "American Society of Anesthesiologists (ASA) 2025" at bounding box center [184, 310] width 189 height 10
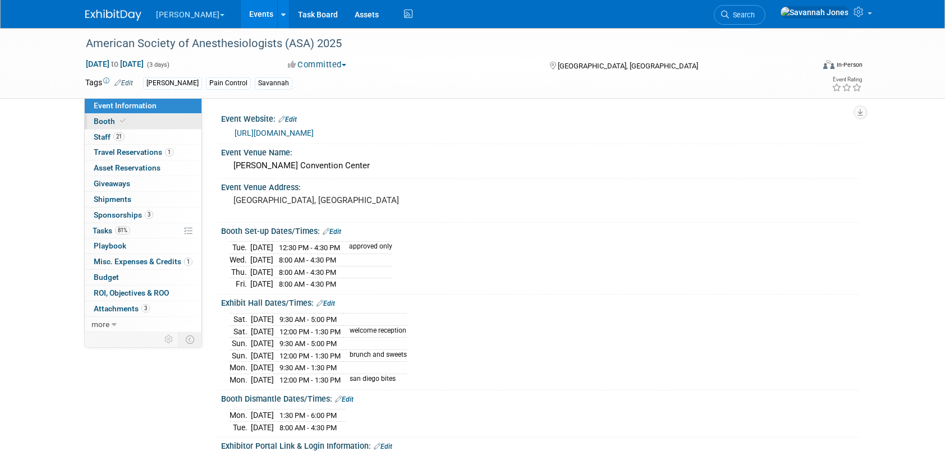
click at [108, 119] on span "Booth" at bounding box center [111, 121] width 34 height 9
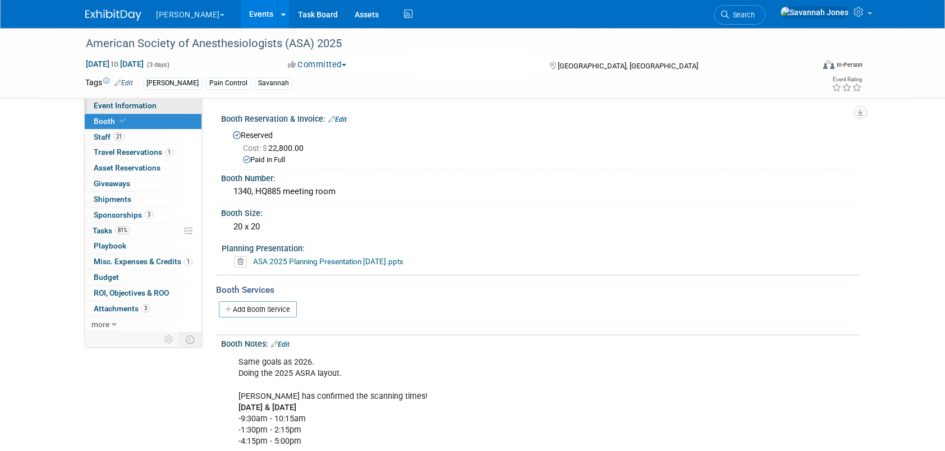
click at [147, 100] on link "Event Information" at bounding box center [143, 105] width 117 height 15
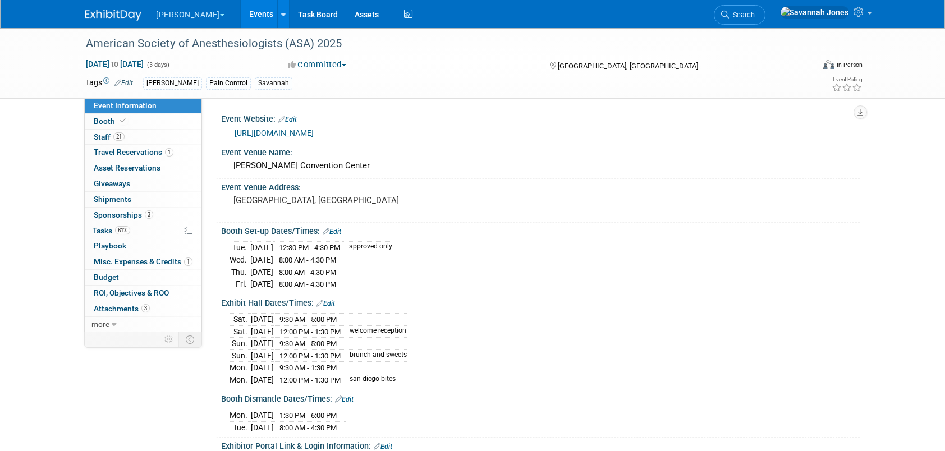
drag, startPoint x: 381, startPoint y: 132, endPoint x: 233, endPoint y: 126, distance: 148.2
click at [233, 126] on div "[URL][DOMAIN_NAME]" at bounding box center [540, 132] width 622 height 16
copy link "[URL][DOMAIN_NAME]"
click at [137, 158] on link "1 Travel Reservations 1" at bounding box center [143, 152] width 117 height 15
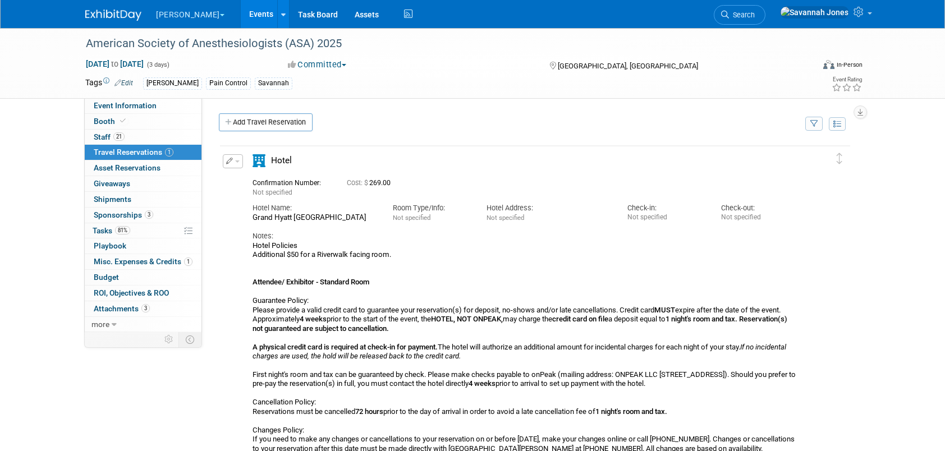
click at [134, 95] on div "American Society of Anesthesiologists (ASA) 2025 [DATE] to [DATE] (3 days) [DAT…" at bounding box center [472, 63] width 791 height 70
click at [135, 99] on link "Event Information" at bounding box center [143, 105] width 117 height 15
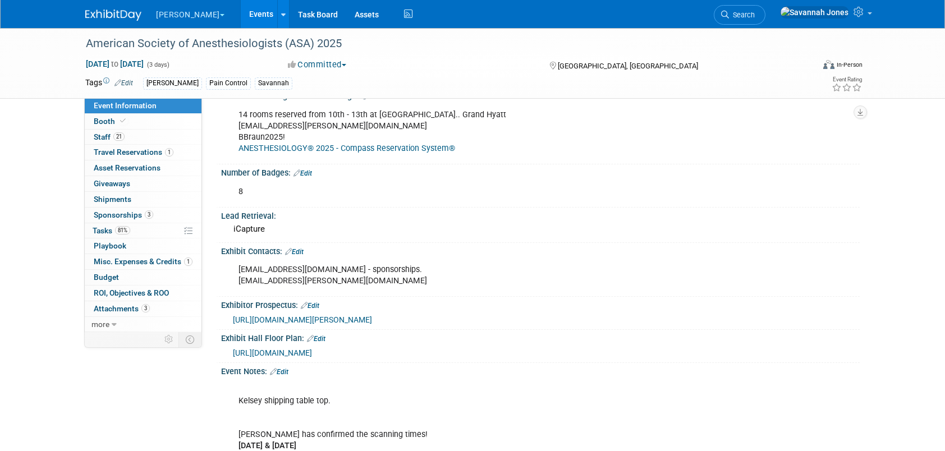
scroll to position [505, 0]
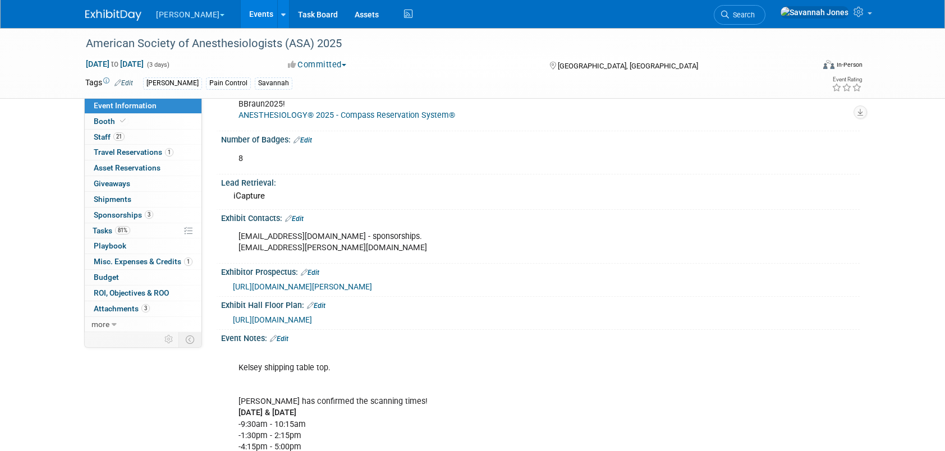
drag, startPoint x: 475, startPoint y: 311, endPoint x: 233, endPoint y: 303, distance: 241.3
click at [233, 310] on div "[URL][DOMAIN_NAME]" at bounding box center [540, 318] width 638 height 16
copy span "[URL][DOMAIN_NAME]"
click at [177, 109] on link "Event Information" at bounding box center [143, 105] width 117 height 15
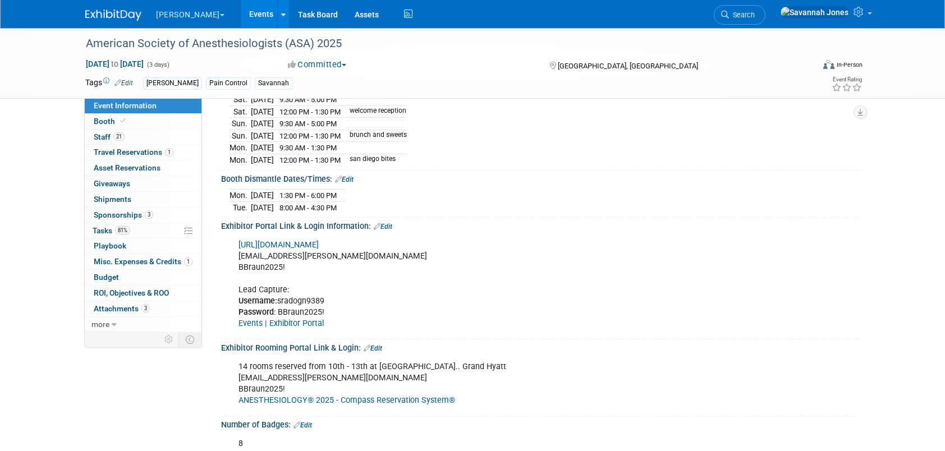
scroll to position [280, 0]
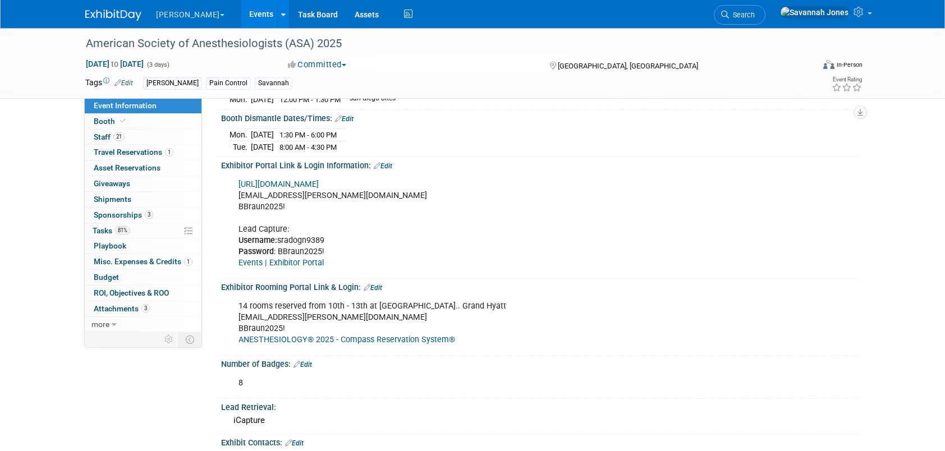
click at [326, 335] on link "ANESTHESIOLOGY® 2025 - Compass Reservation System®" at bounding box center [346, 340] width 217 height 10
